Goal: Task Accomplishment & Management: Manage account settings

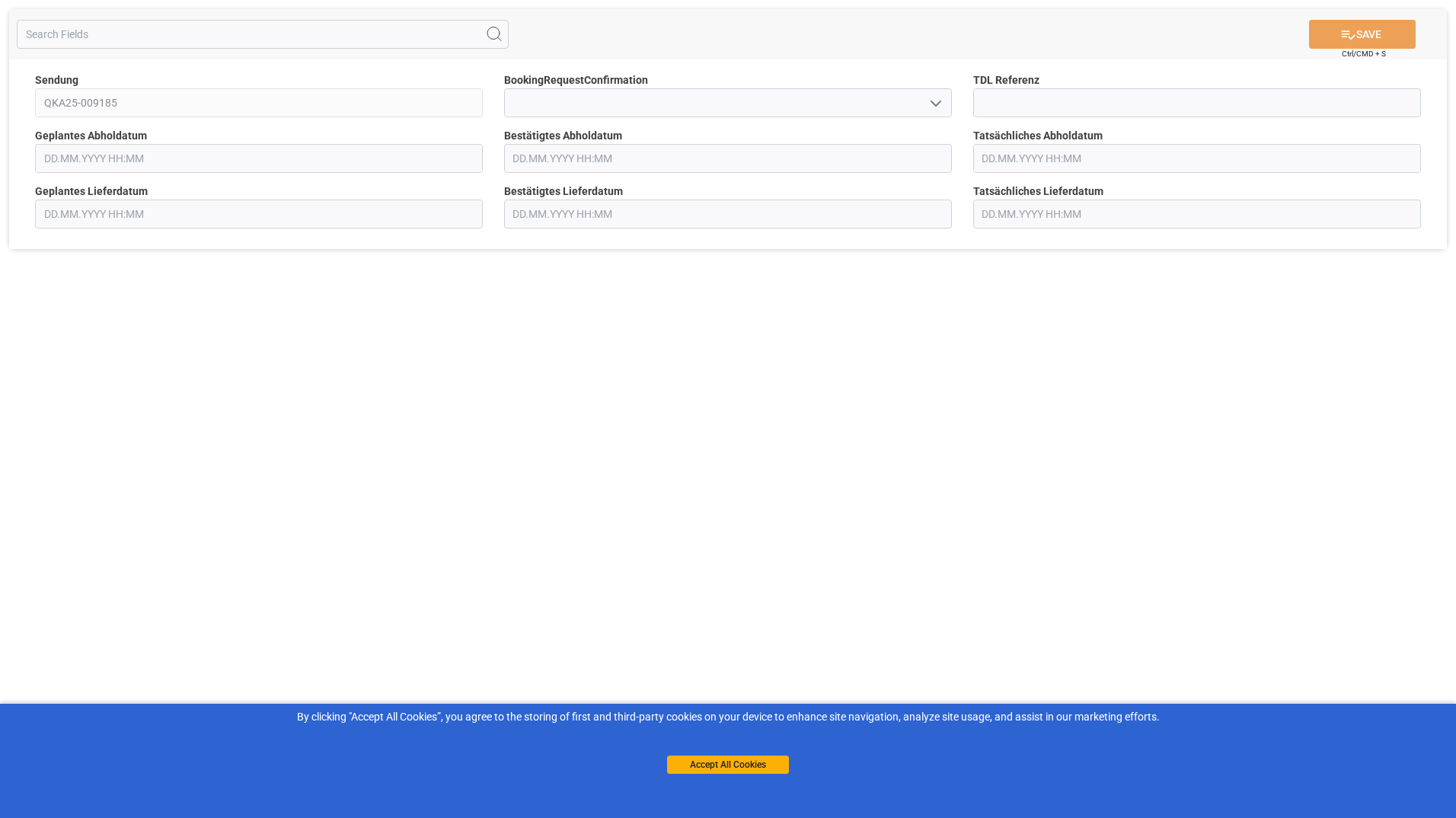
type input "[DATE] 00:00"
click at [536, 164] on input "text" at bounding box center [728, 158] width 448 height 29
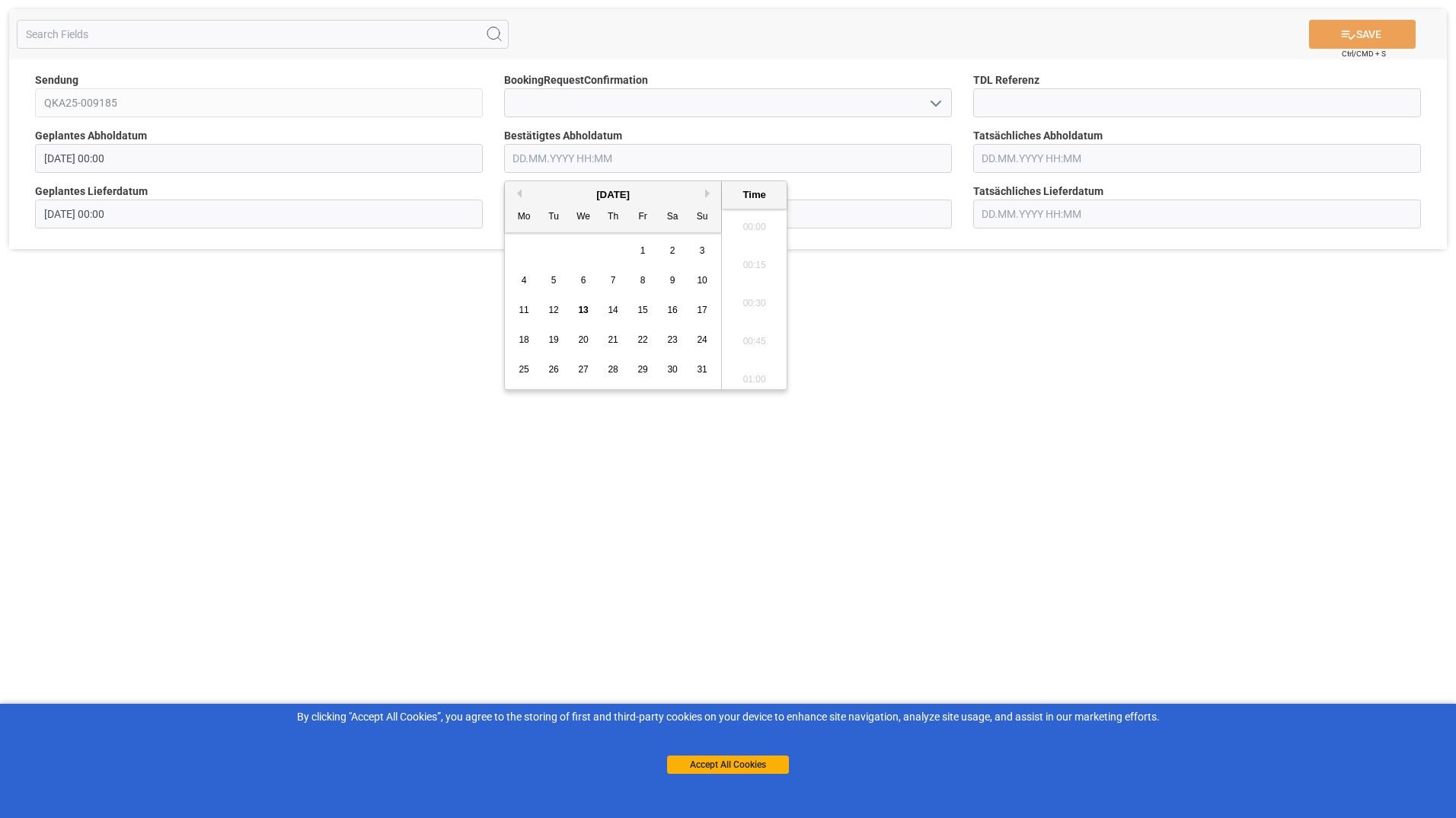
scroll to position [2022, 0]
click at [521, 337] on span "18" at bounding box center [523, 339] width 10 height 11
type input "[DATE] 00:00"
click at [658, 514] on div "SAVE Ctrl/CMD + S Sendung QKA25-009185 BookingRequestConfirmation TDL Referenz …" at bounding box center [728, 409] width 1456 height 818
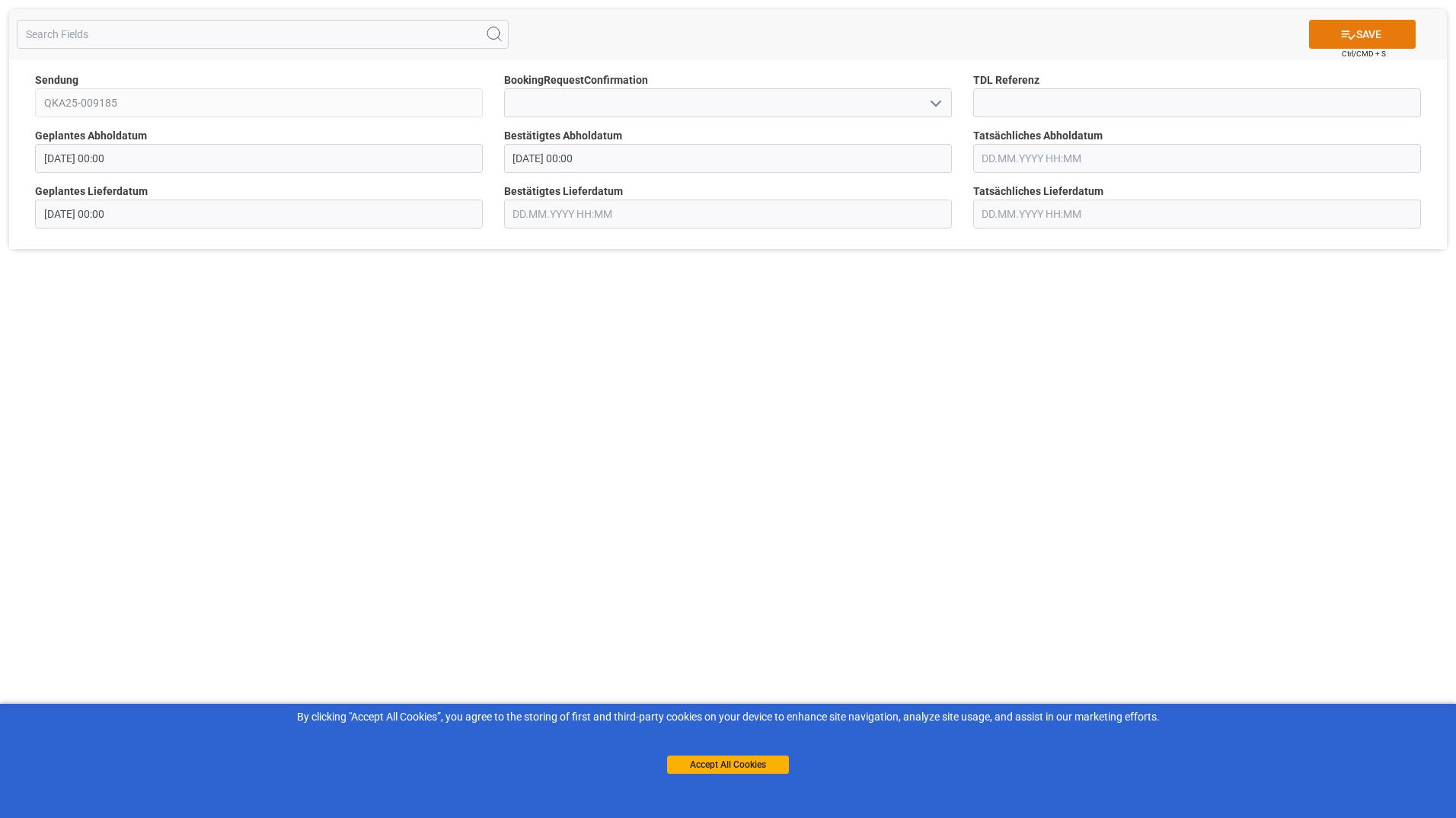
click at [1349, 32] on icon at bounding box center [1348, 35] width 16 height 16
click at [526, 166] on input "text" at bounding box center [728, 158] width 448 height 29
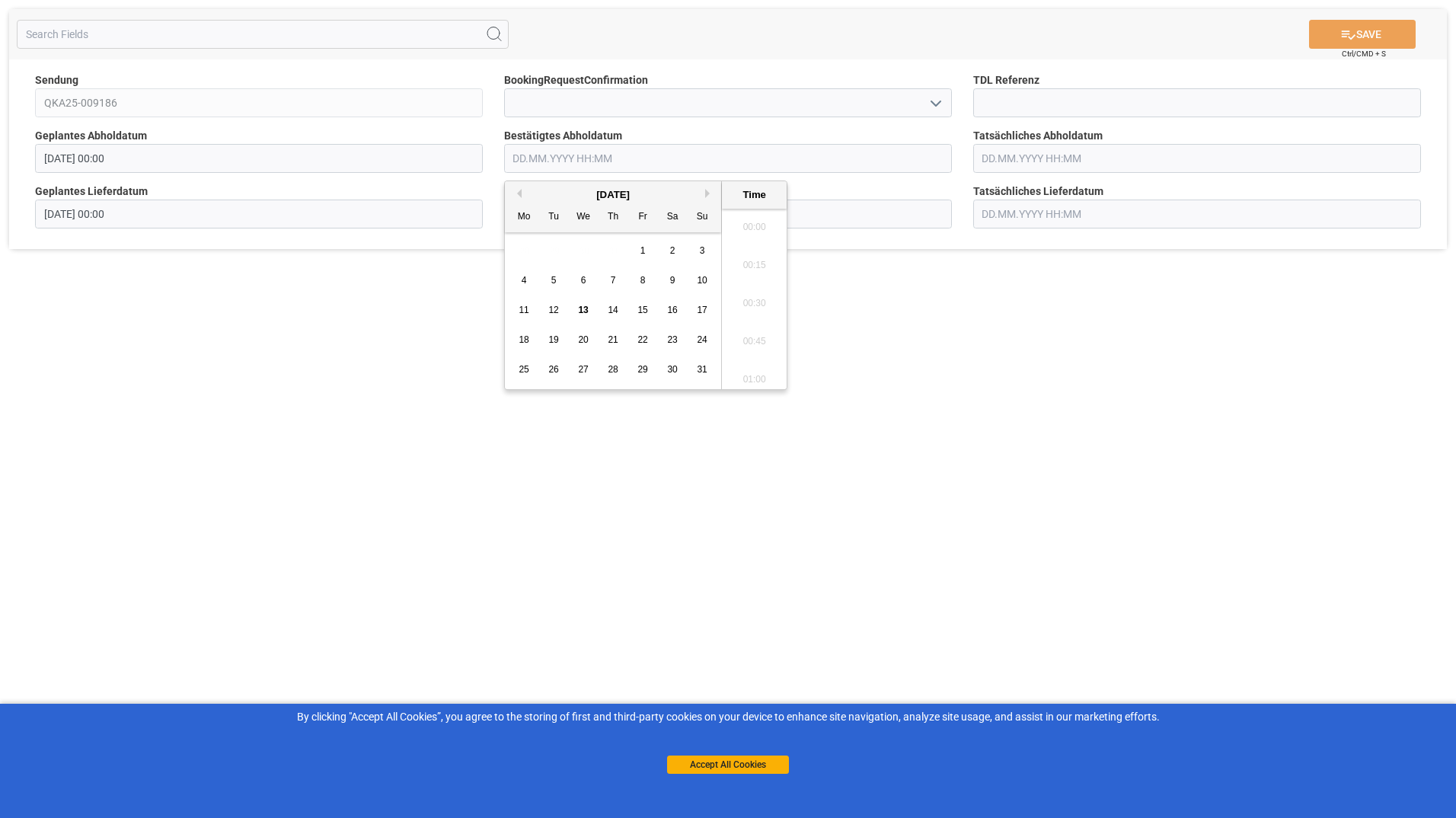
scroll to position [2061, 0]
click at [646, 309] on span "15" at bounding box center [642, 309] width 10 height 11
type input "[DATE] 00:00"
click at [1361, 38] on button "SAVE" at bounding box center [1361, 34] width 106 height 29
